Goal: Task Accomplishment & Management: Use online tool/utility

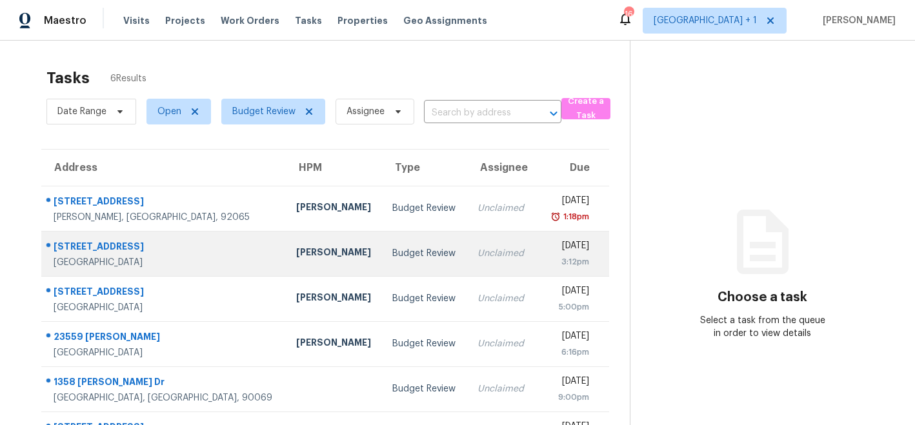
scroll to position [42, 0]
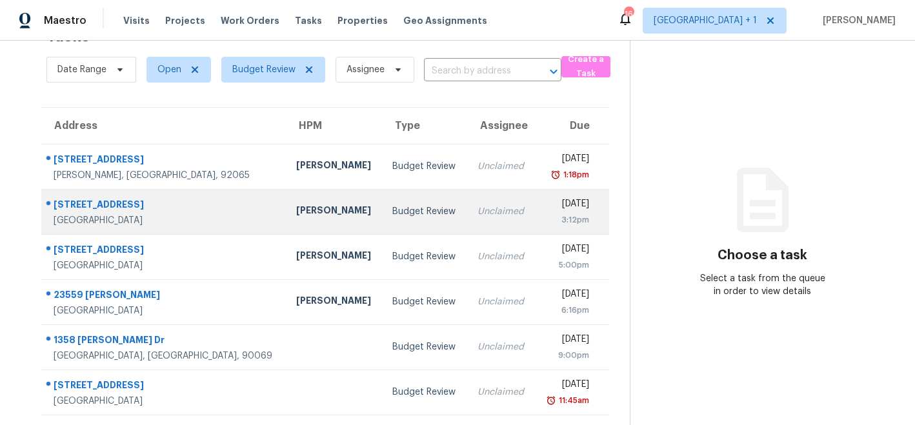
click at [296, 212] on div "[PERSON_NAME]" at bounding box center [334, 212] width 76 height 16
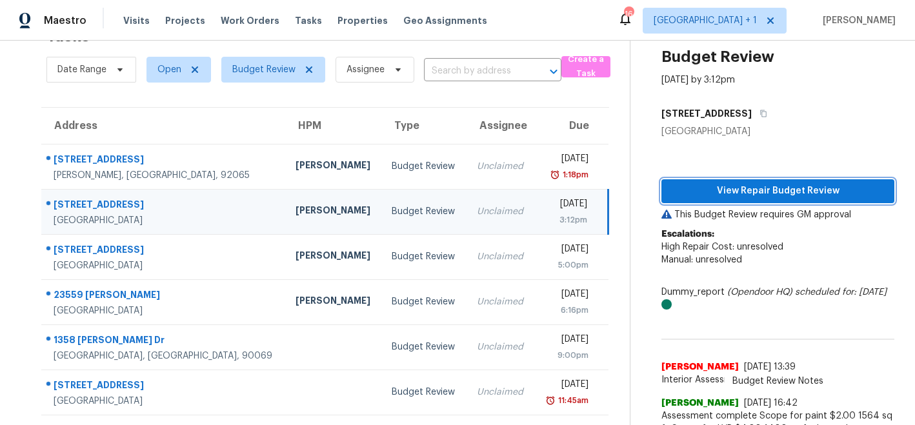
click at [699, 184] on span "View Repair Budget Review" at bounding box center [777, 191] width 212 height 16
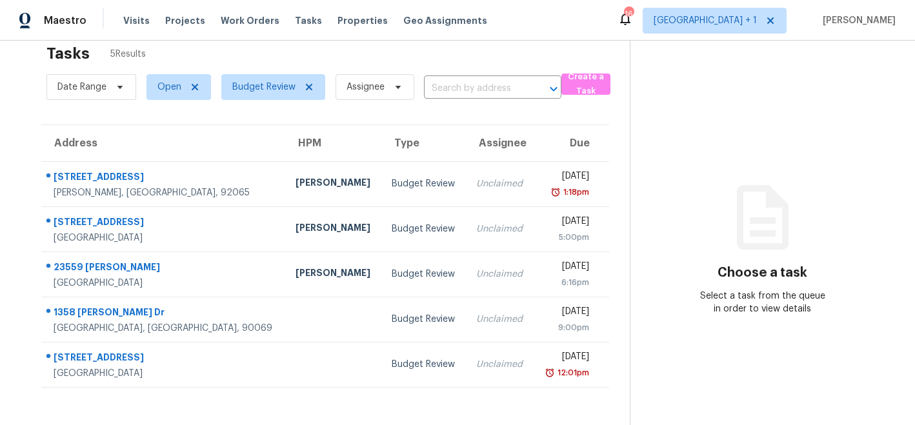
scroll to position [41, 0]
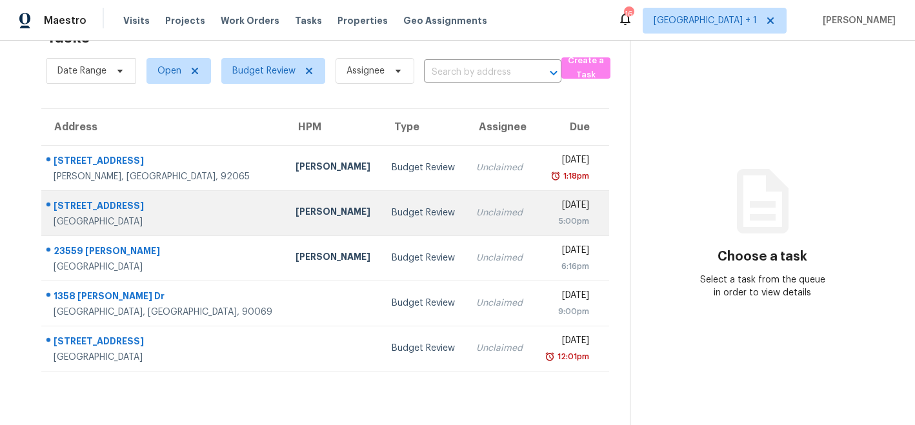
click at [295, 215] on div "[PERSON_NAME]" at bounding box center [332, 213] width 75 height 16
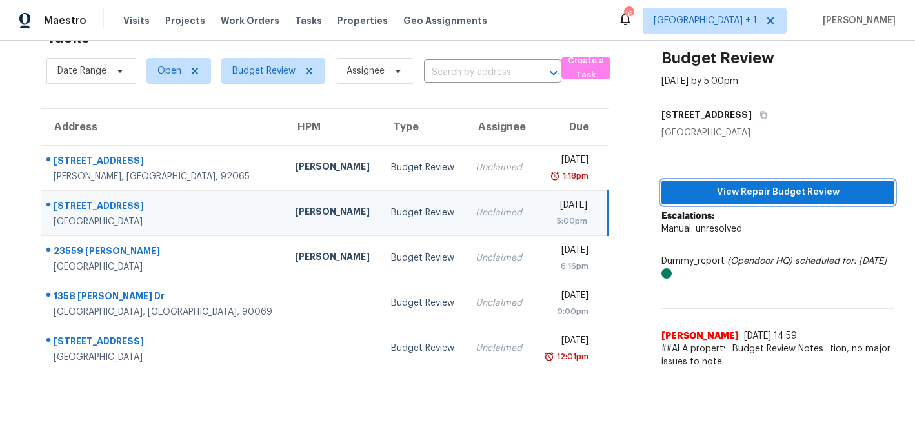
click at [711, 195] on span "View Repair Budget Review" at bounding box center [777, 192] width 212 height 16
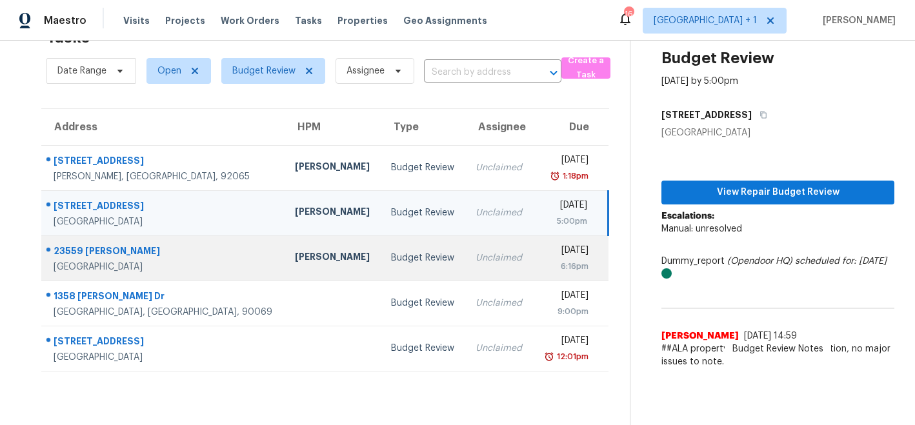
click at [295, 255] on div "[PERSON_NAME]" at bounding box center [332, 258] width 75 height 16
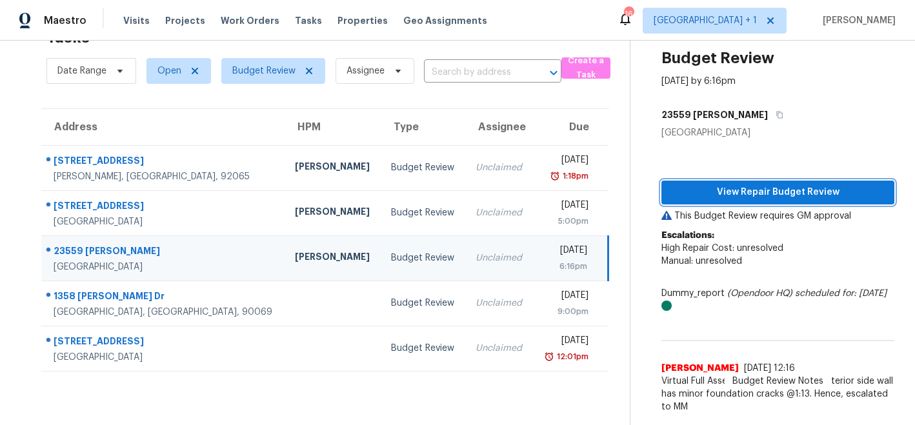
click at [721, 187] on span "View Repair Budget Review" at bounding box center [777, 192] width 212 height 16
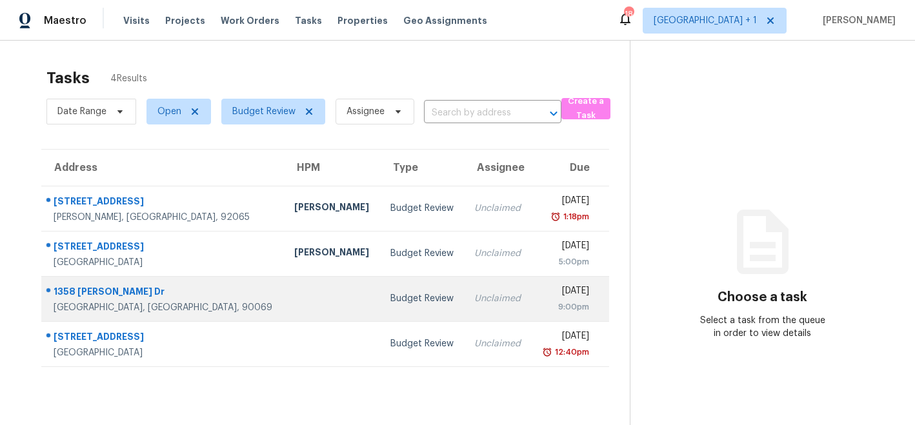
click at [294, 297] on div at bounding box center [331, 298] width 75 height 3
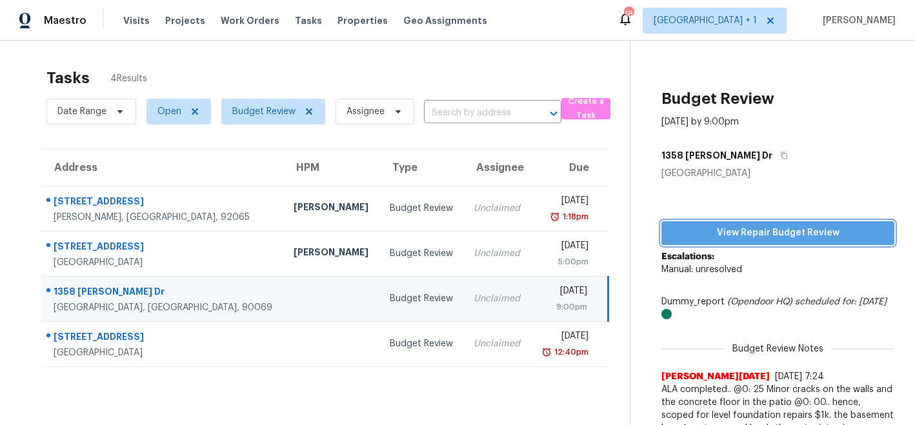
click at [729, 233] on span "View Repair Budget Review" at bounding box center [777, 233] width 212 height 16
